Goal: Task Accomplishment & Management: Manage account settings

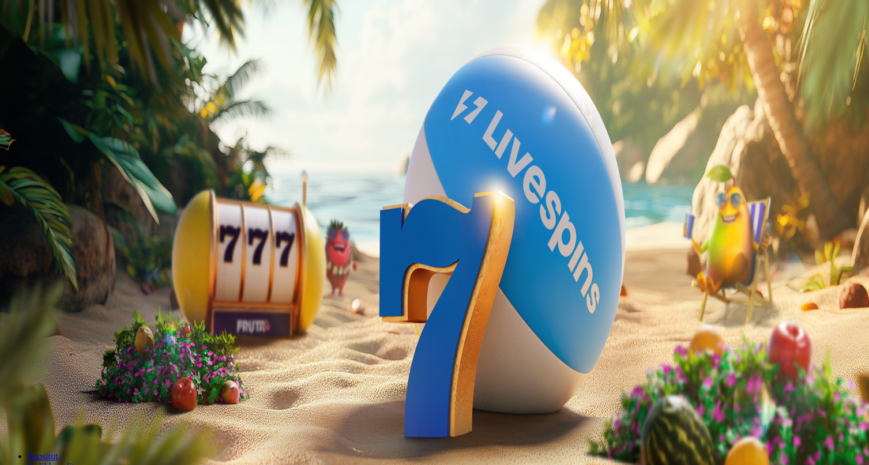
click at [70, 48] on div "Talletus 0.00 € Kirjaudu" at bounding box center [434, 42] width 859 height 12
click at [70, 46] on span "Kirjaudu" at bounding box center [80, 41] width 28 height 9
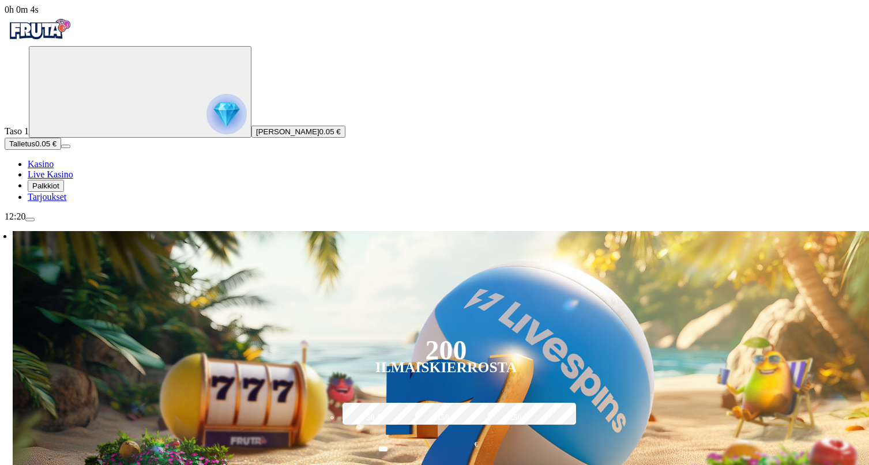
click at [59, 190] on span "Palkkiot" at bounding box center [45, 186] width 27 height 9
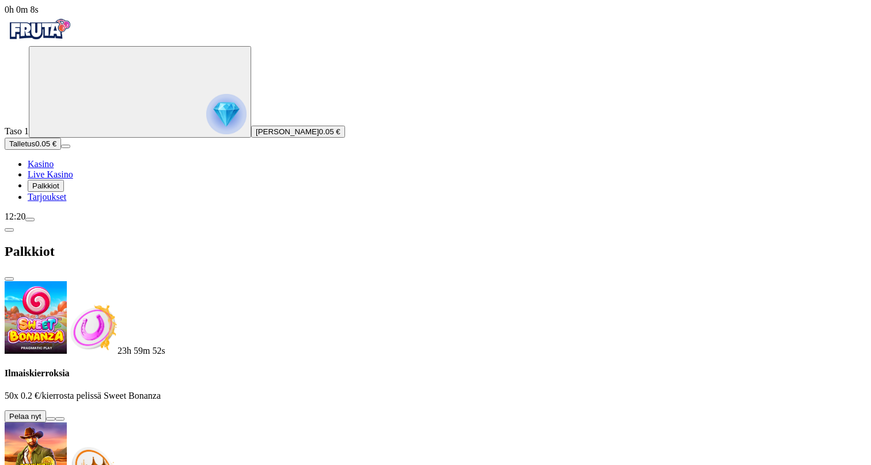
click at [55, 417] on button at bounding box center [50, 418] width 9 height 3
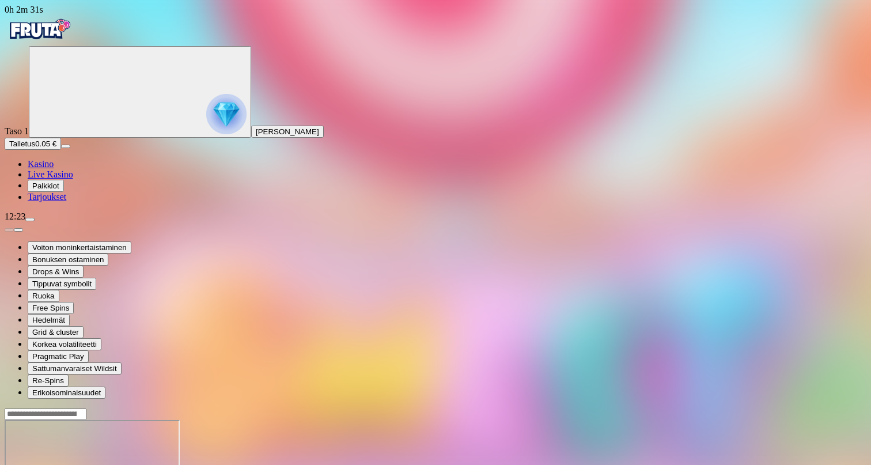
click at [54, 169] on link "Kasino" at bounding box center [41, 164] width 26 height 10
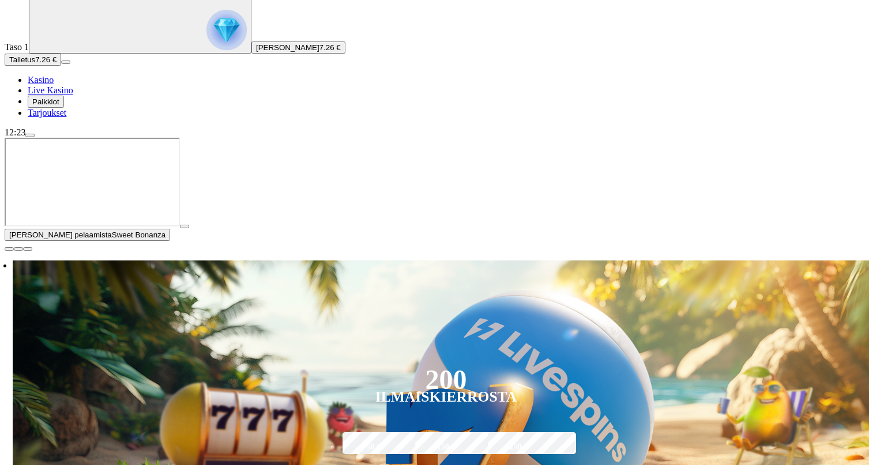
scroll to position [88, 0]
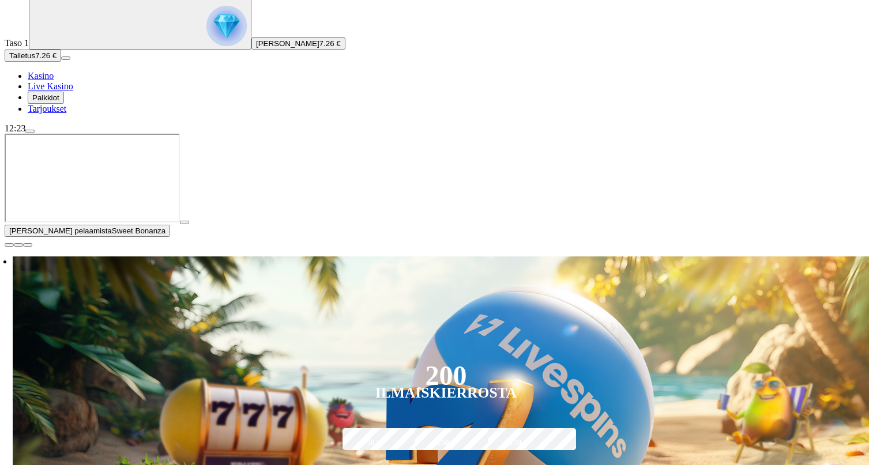
click at [9, 245] on span "close icon" at bounding box center [9, 245] width 0 height 0
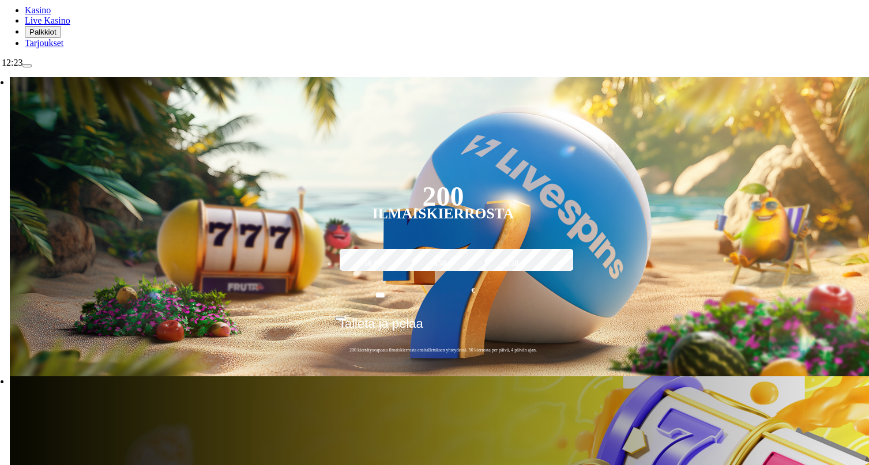
scroll to position [150, 3]
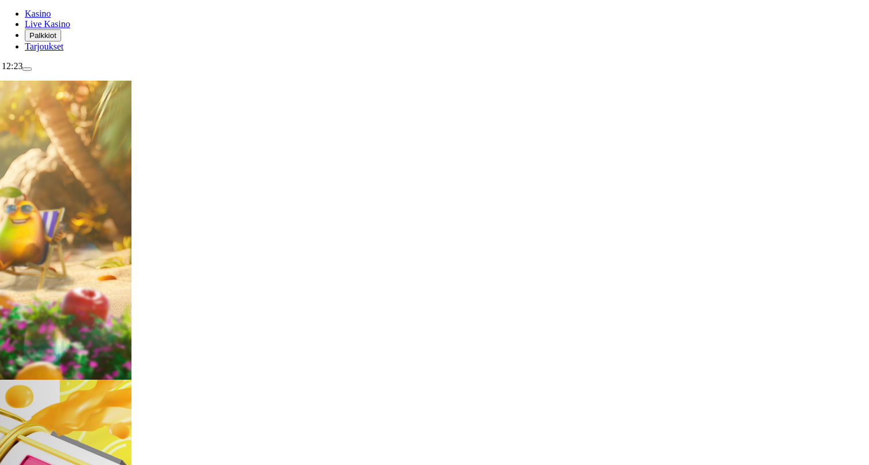
type input "*******"
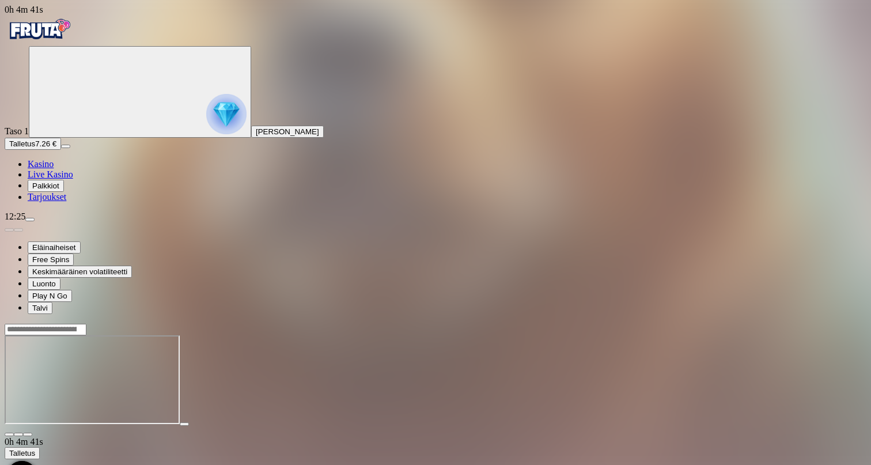
click at [59, 202] on ul "Kasino Live Kasino Palkkiot Tarjoukset" at bounding box center [436, 180] width 862 height 43
click at [54, 169] on link "Kasino" at bounding box center [41, 164] width 26 height 10
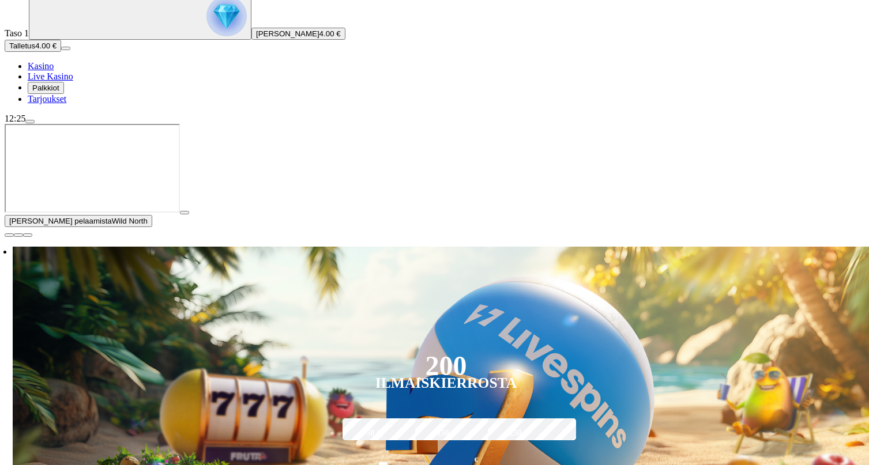
scroll to position [114, 0]
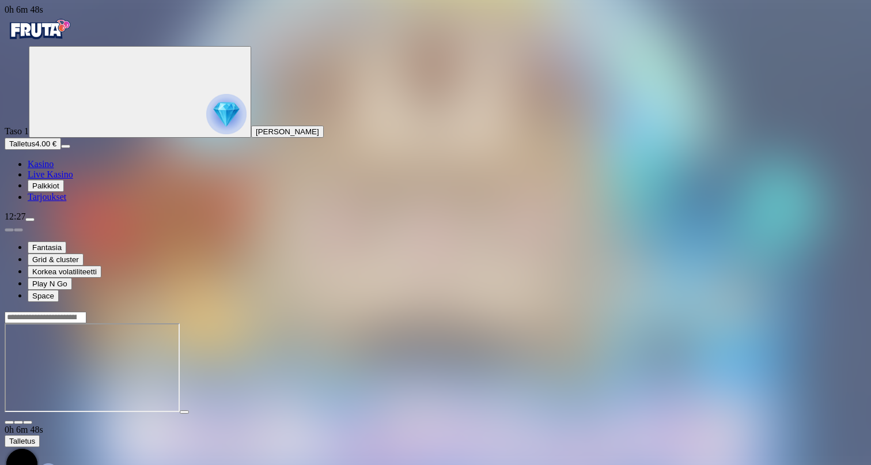
click at [41, 202] on ul "Kasino Live Kasino Palkkiot Tarjoukset" at bounding box center [436, 180] width 862 height 43
click at [47, 169] on span "Kasino" at bounding box center [41, 164] width 26 height 10
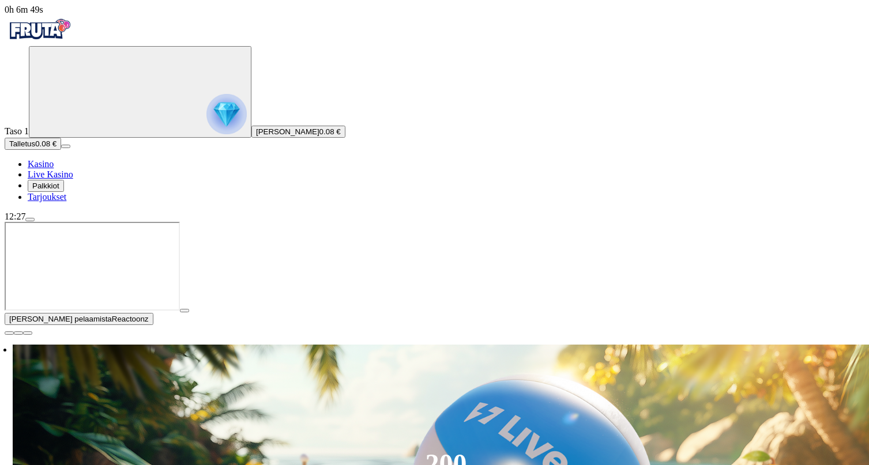
click at [59, 190] on span "Palkkiot" at bounding box center [45, 186] width 27 height 9
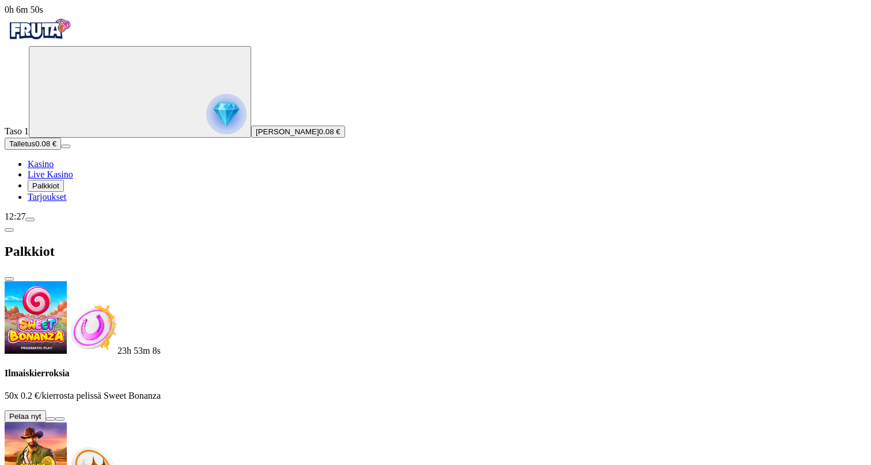
click at [64, 192] on button "Palkkiot" at bounding box center [46, 186] width 36 height 12
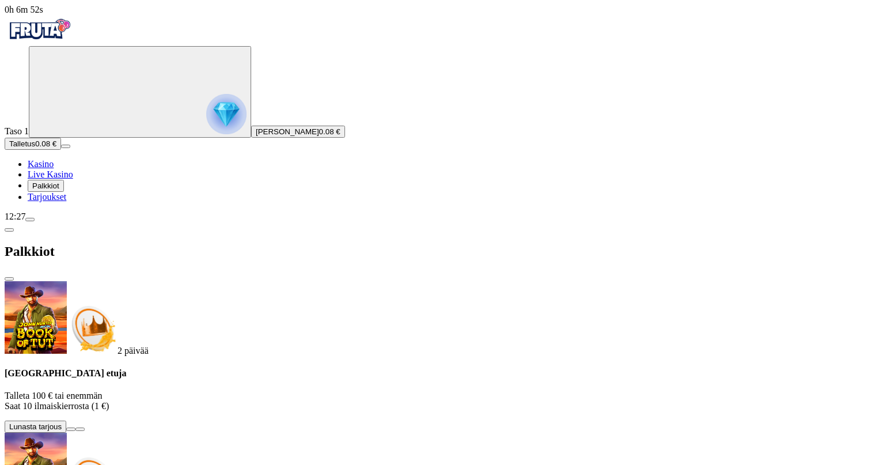
click at [206, 134] on img "Primary" at bounding box center [226, 114] width 40 height 40
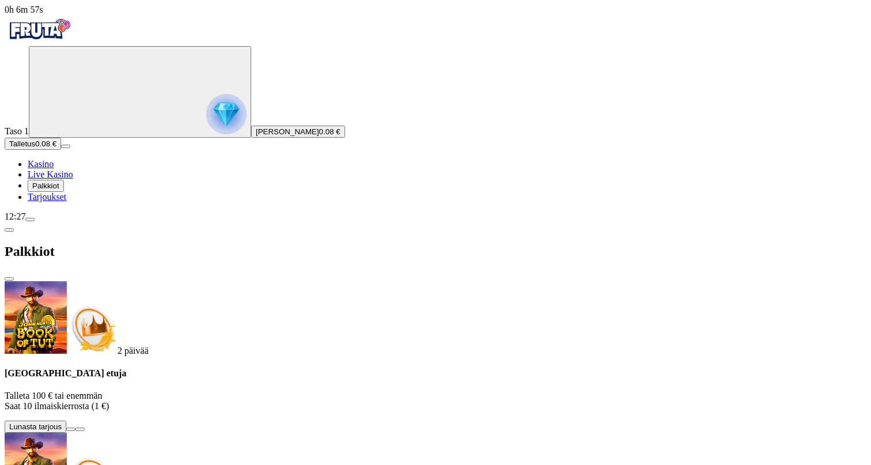
scroll to position [620, 0]
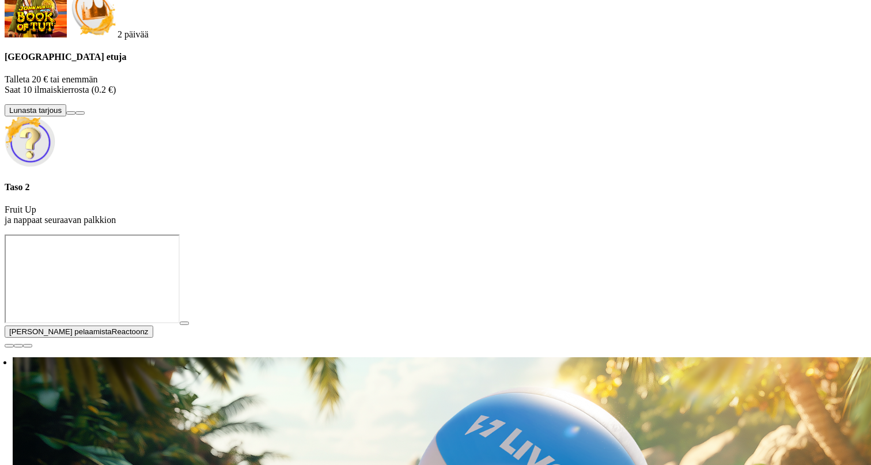
click at [492, 235] on div at bounding box center [436, 235] width 862 height 0
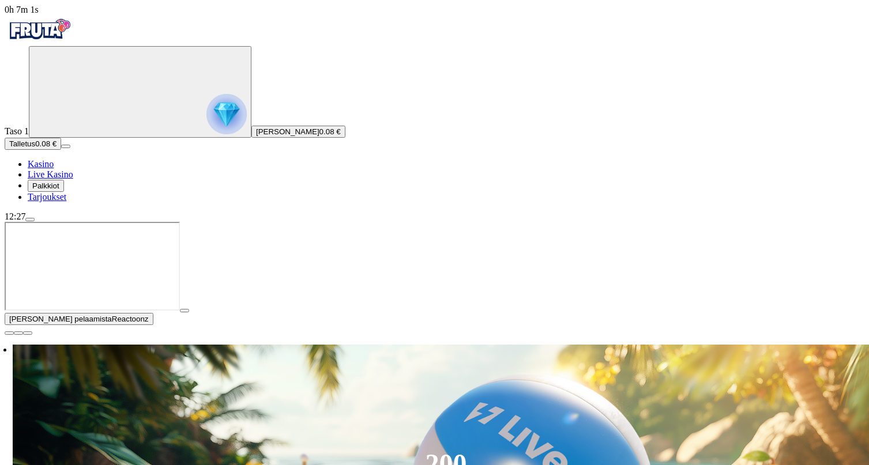
click at [9, 333] on span "close icon" at bounding box center [9, 333] width 0 height 0
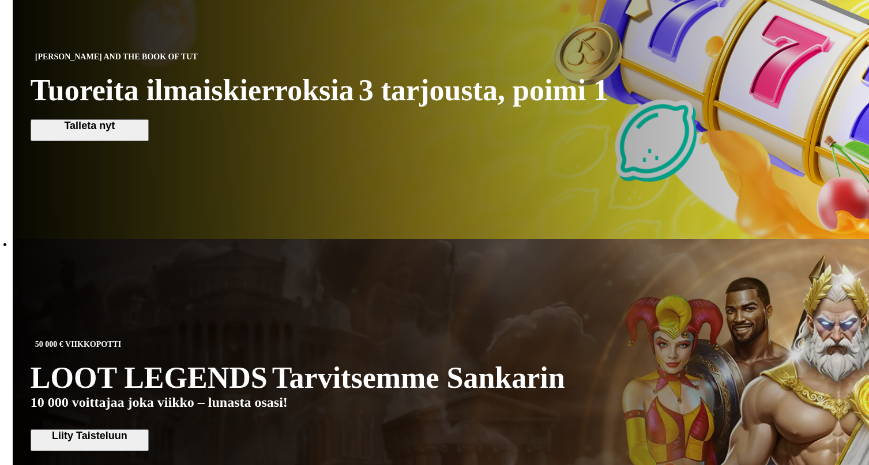
scroll to position [555, 0]
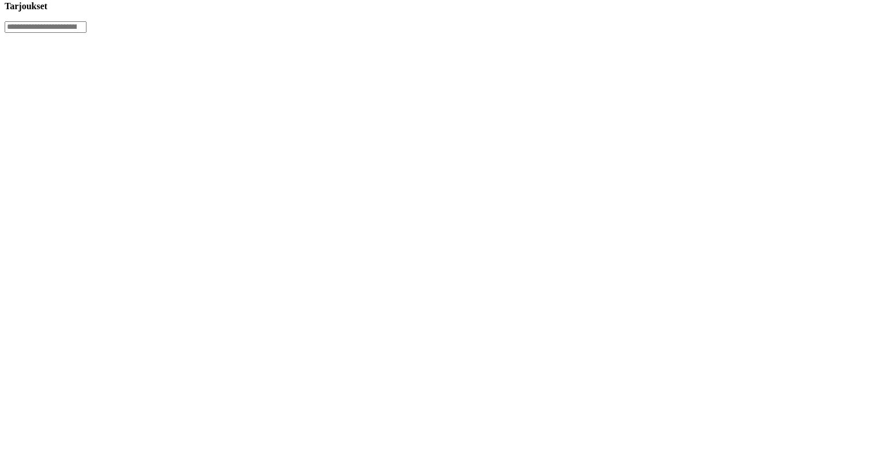
scroll to position [241, 3]
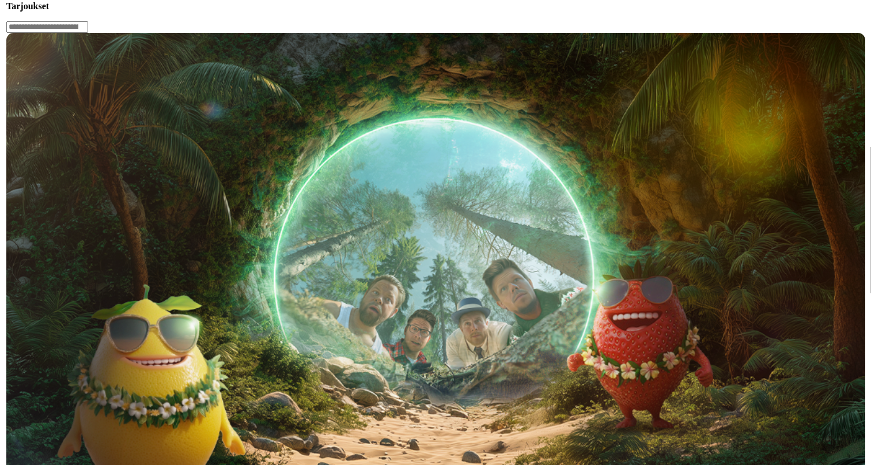
scroll to position [241, 0]
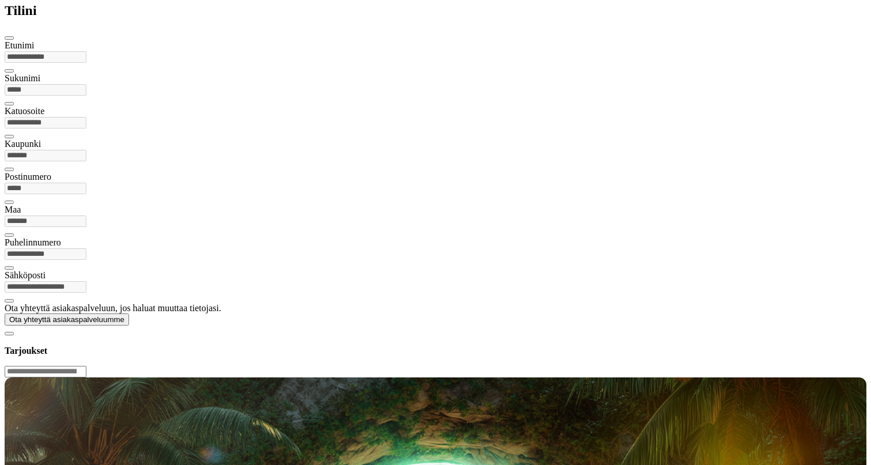
click at [448, 326] on div at bounding box center [436, 326] width 862 height 0
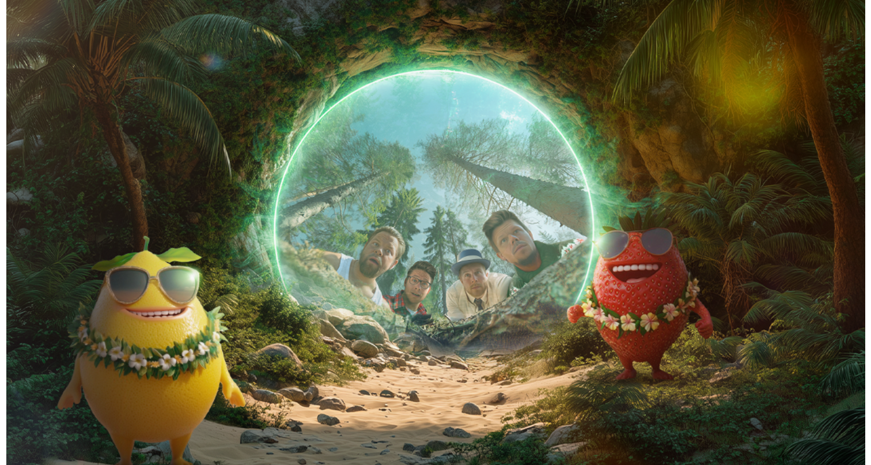
scroll to position [350, 0]
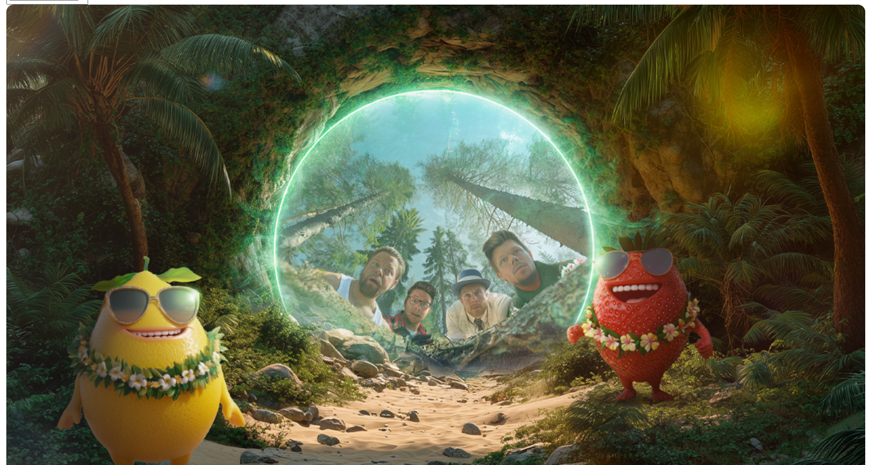
scroll to position [357, 0]
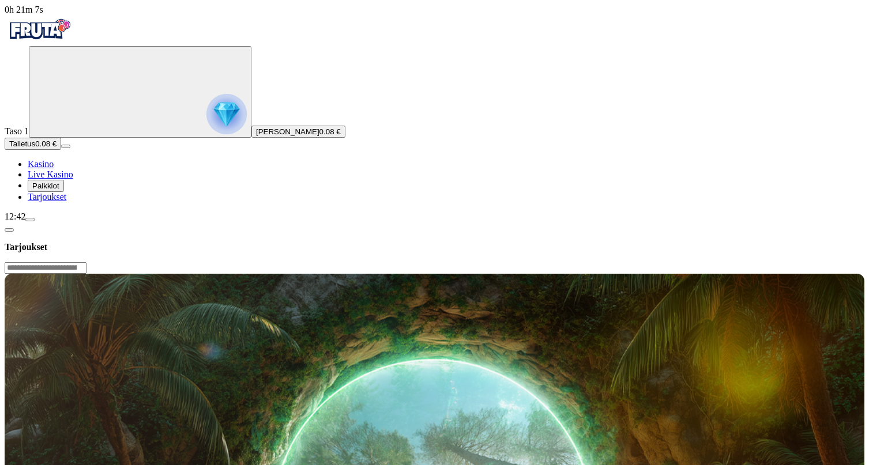
click at [59, 190] on span "Palkkiot" at bounding box center [45, 186] width 27 height 9
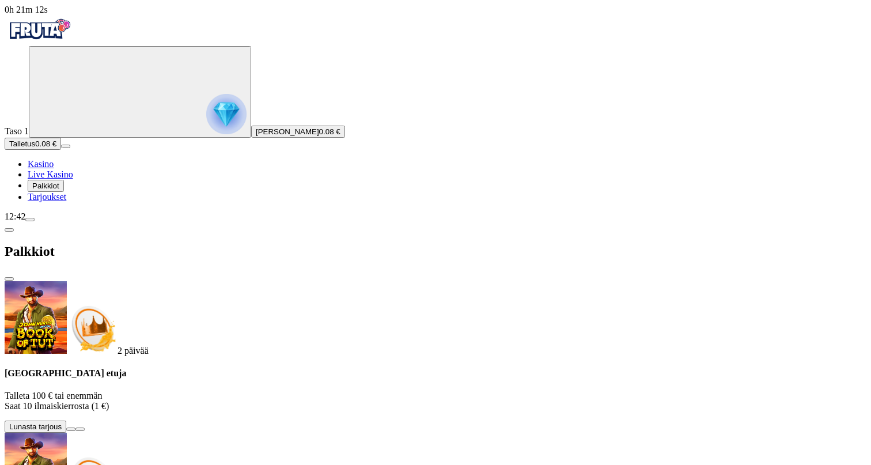
scroll to position [6, 0]
